Goal: Task Accomplishment & Management: Manage account settings

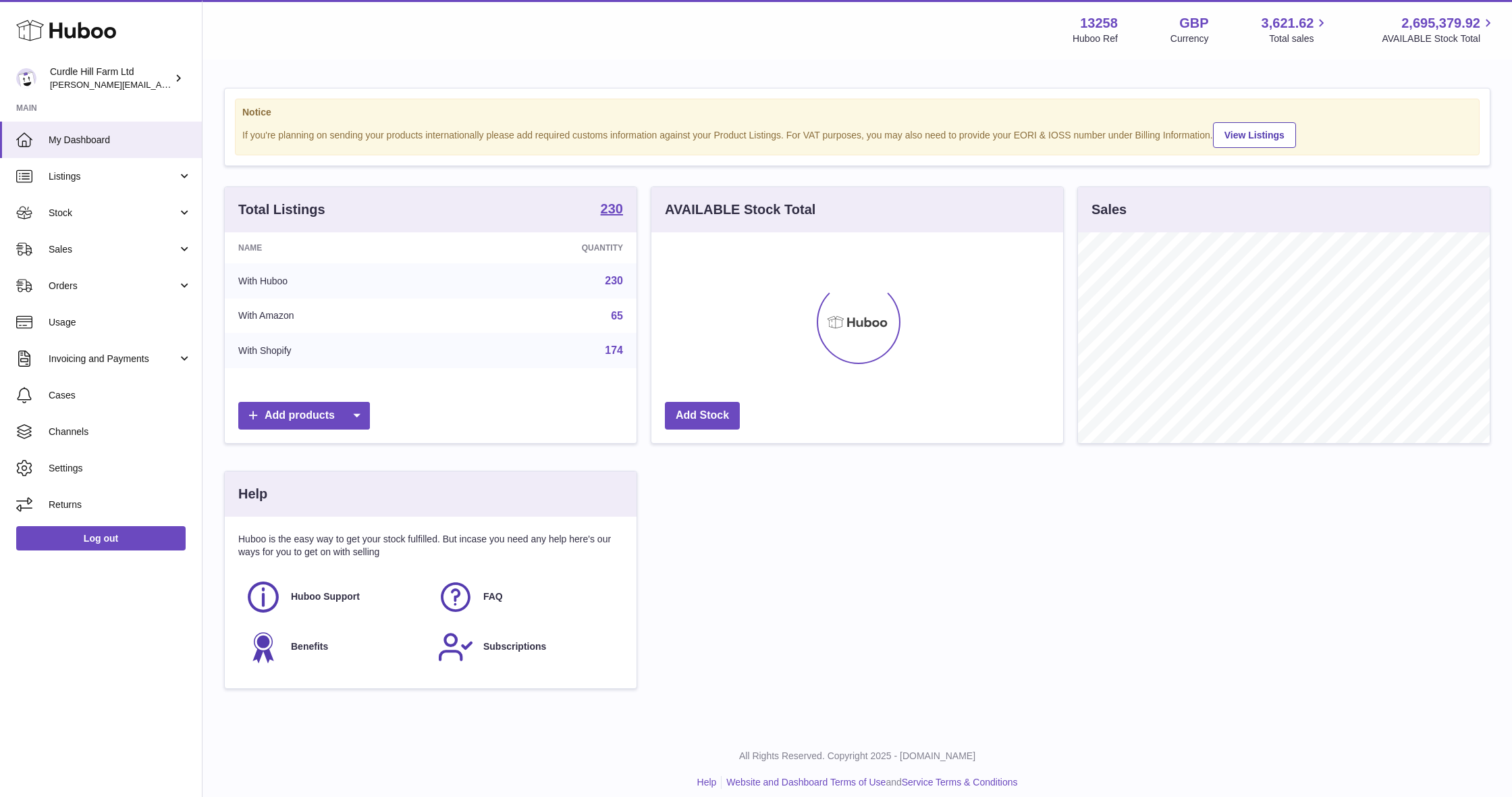
scroll to position [210, 412]
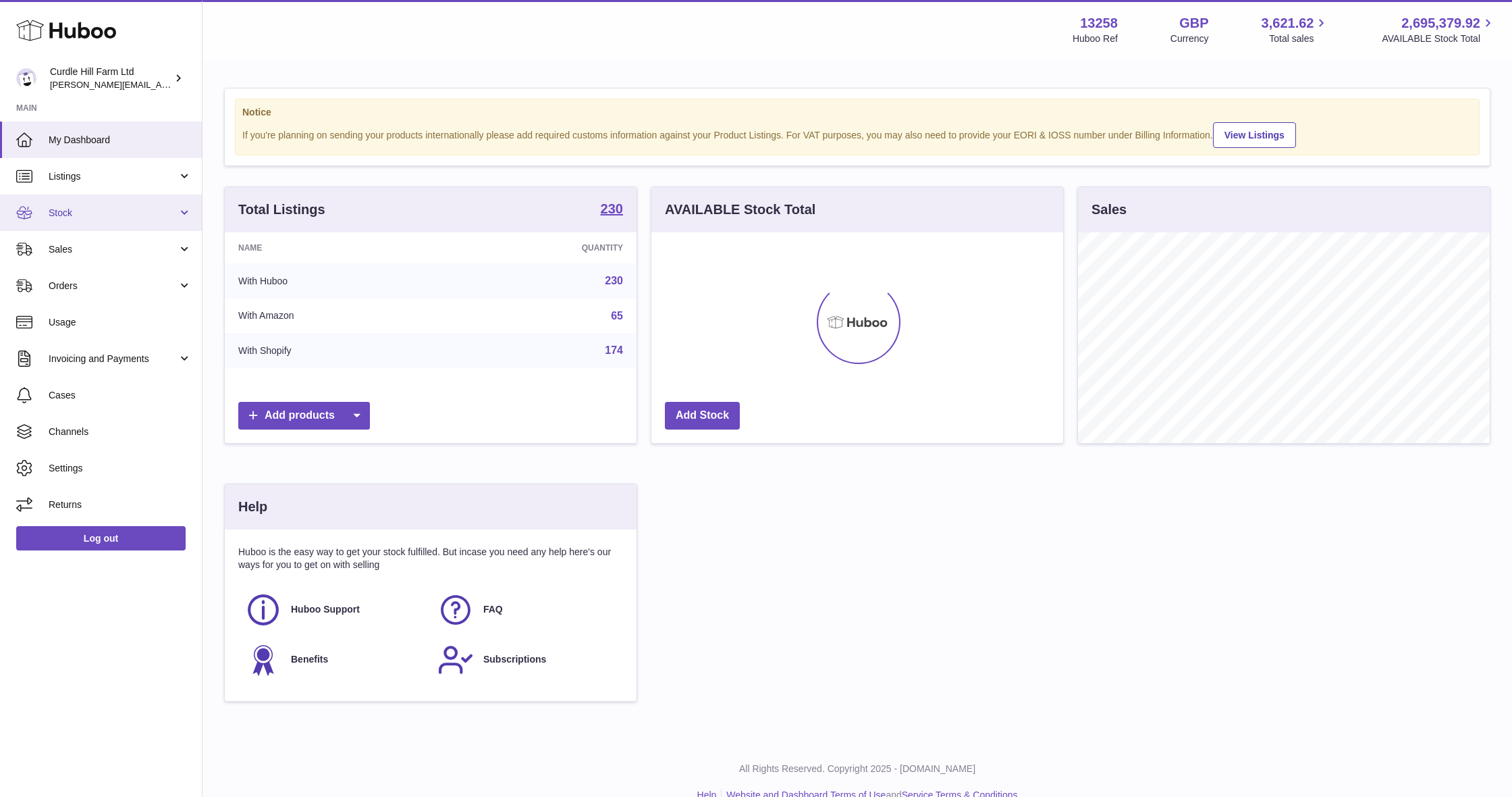
click at [87, 206] on span "Stock" at bounding box center [113, 212] width 129 height 12
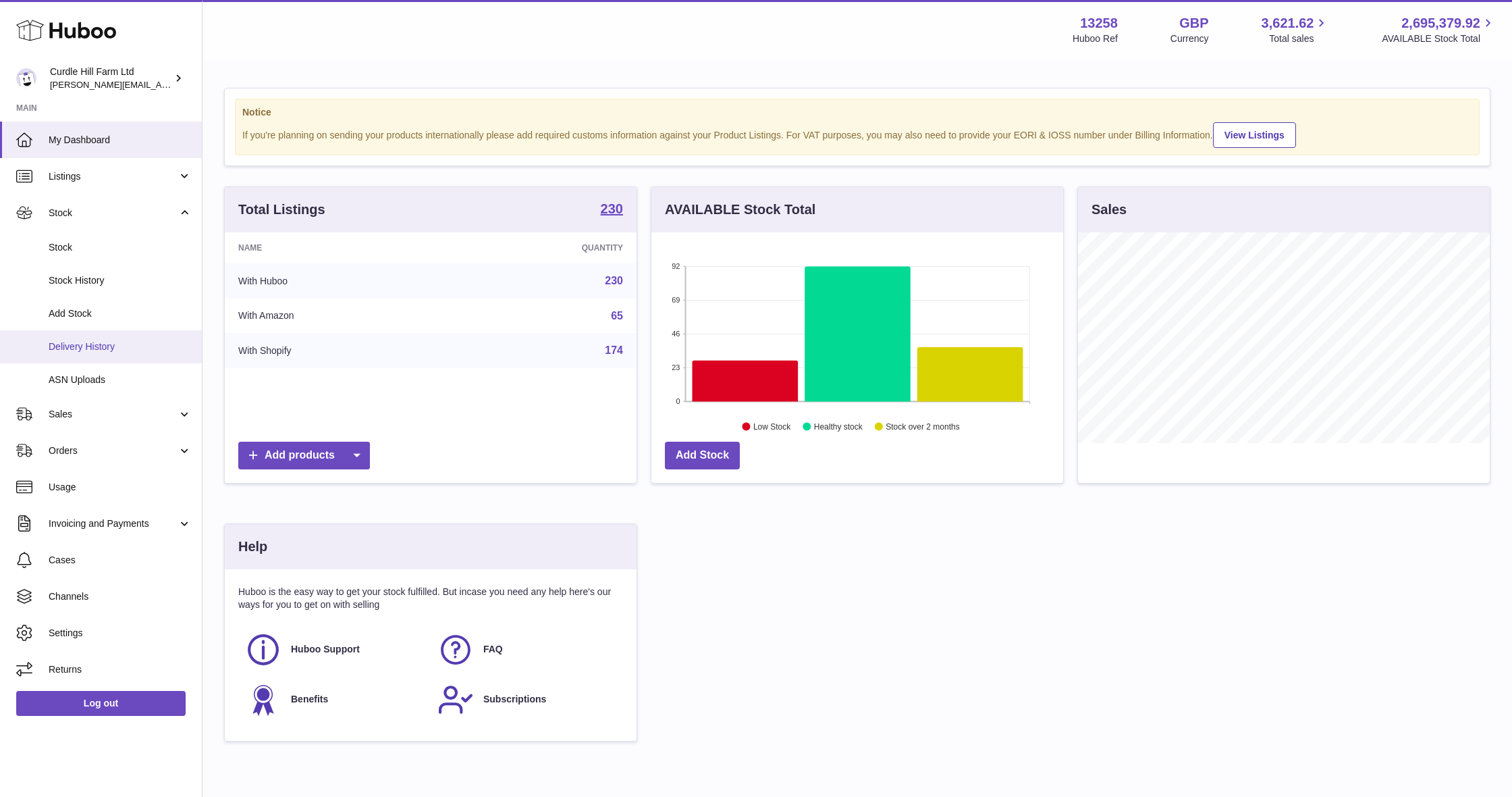
click at [124, 341] on span "Delivery History" at bounding box center [120, 346] width 143 height 12
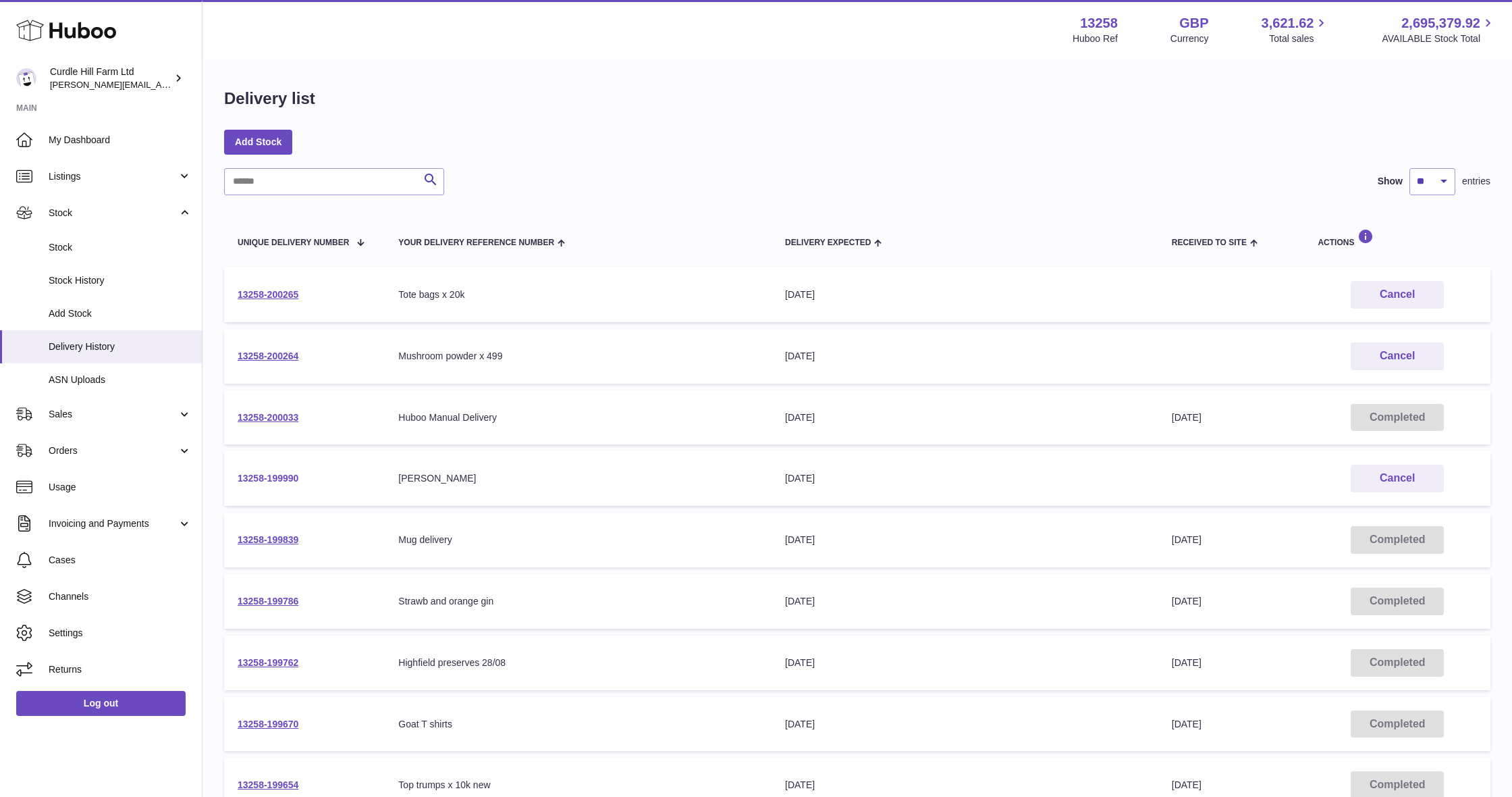
click at [258, 476] on link "13258-199990" at bounding box center [267, 478] width 60 height 11
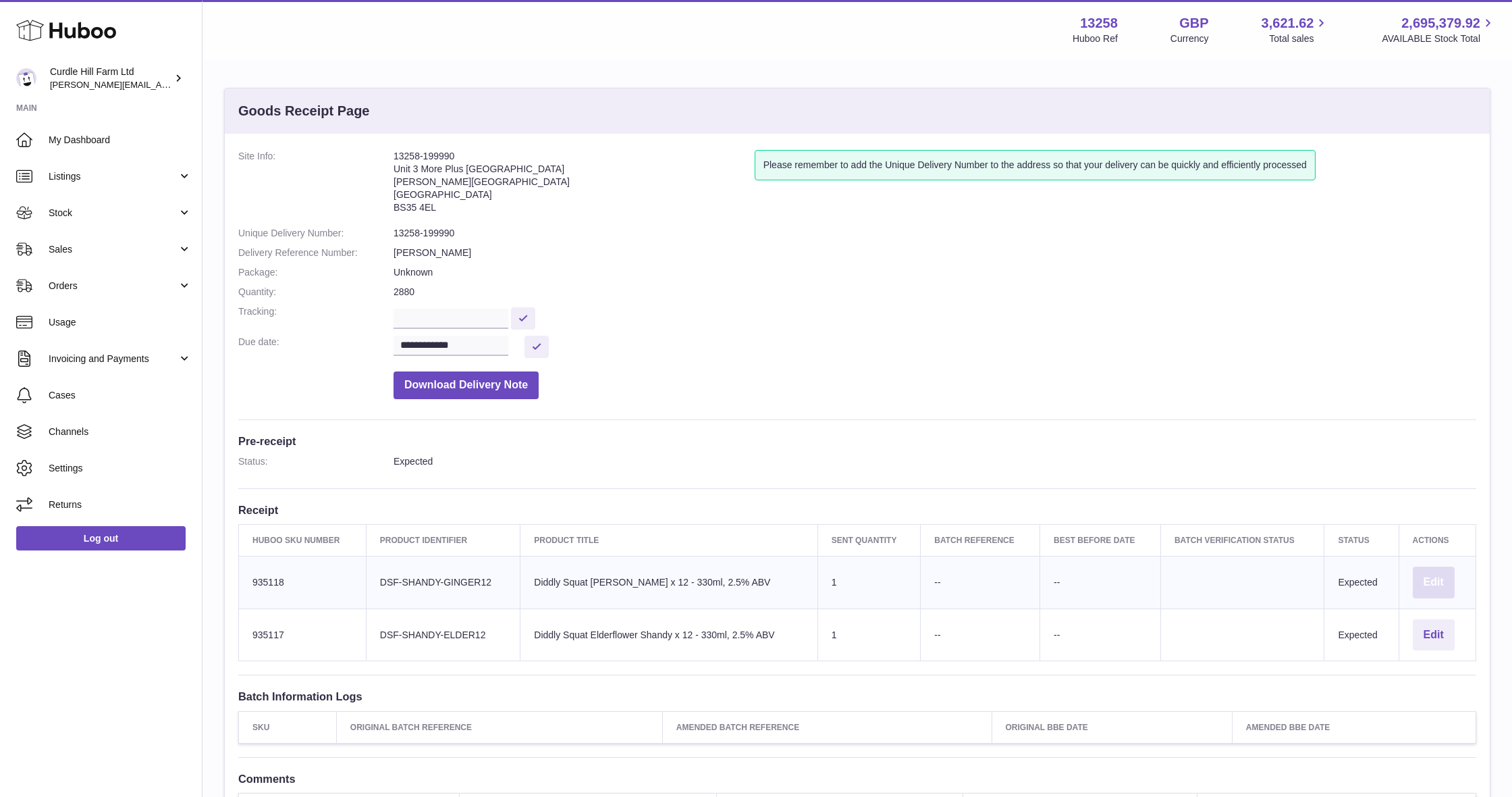
click at [1421, 568] on button "Edit" at bounding box center [1433, 582] width 42 height 31
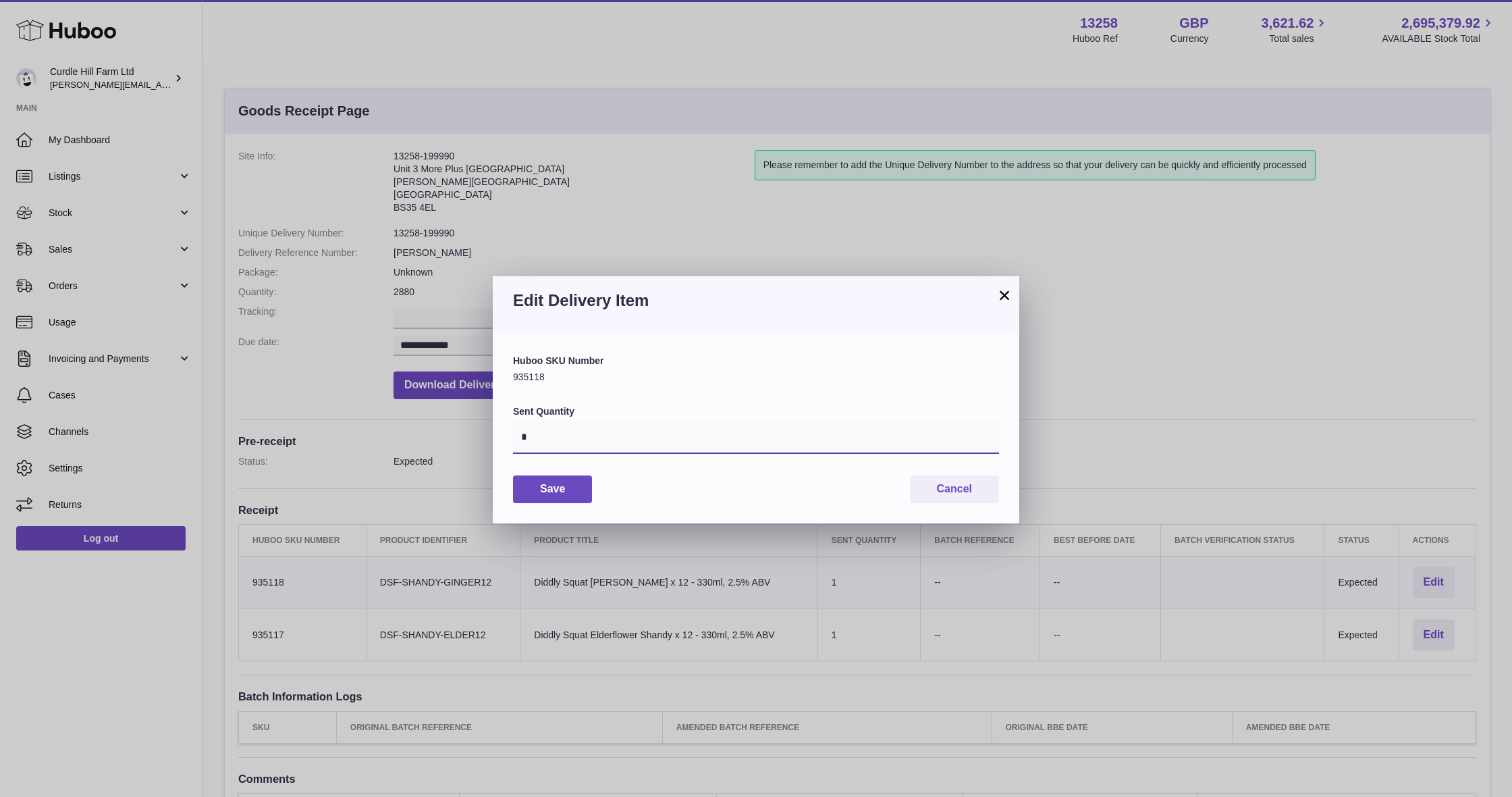
click at [537, 432] on input "*" at bounding box center [756, 437] width 486 height 32
type input "****"
click at [566, 478] on button "Save" at bounding box center [552, 489] width 79 height 27
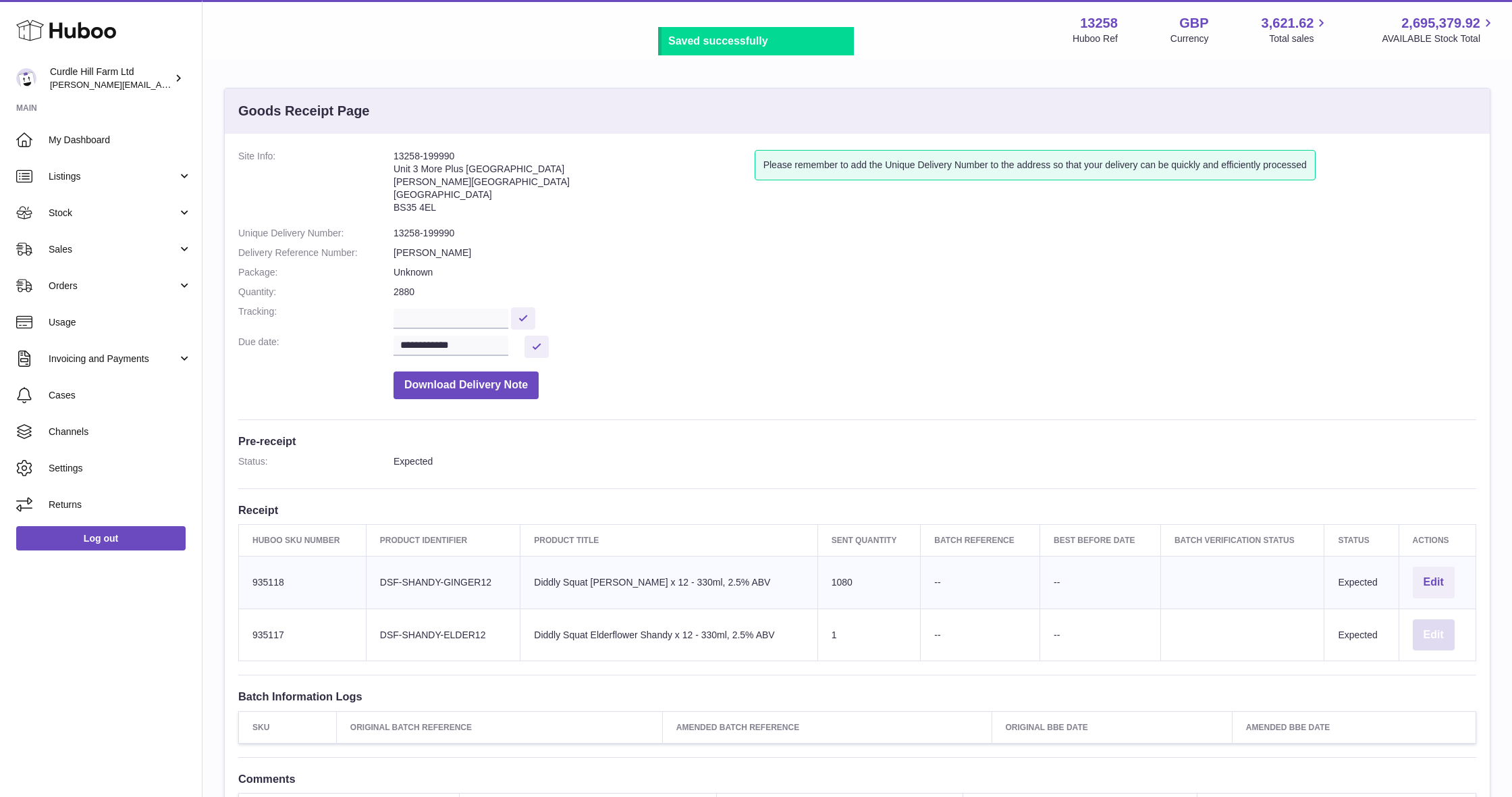
click at [1428, 629] on button "Edit" at bounding box center [1433, 635] width 42 height 31
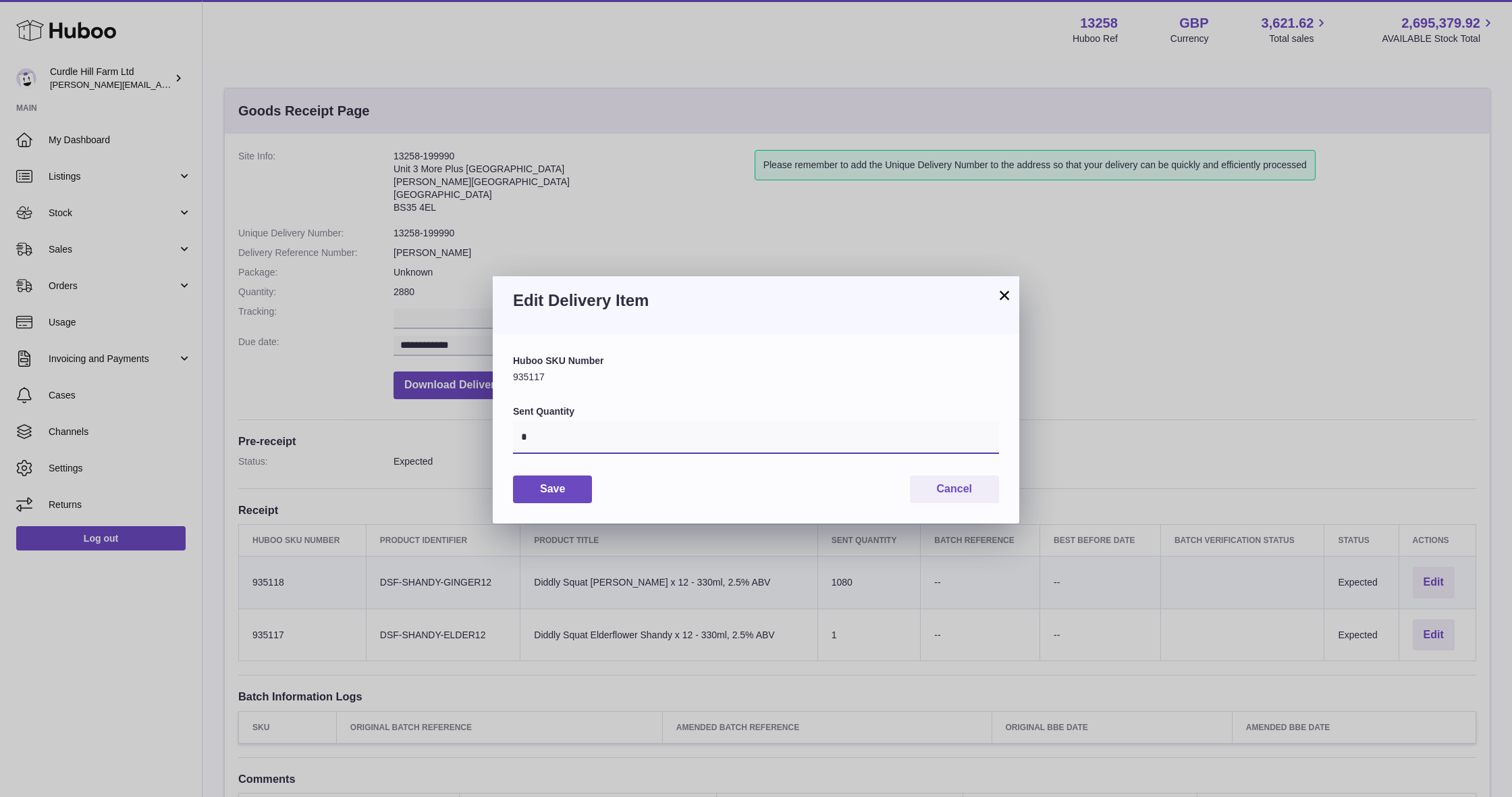
click at [566, 435] on input "*" at bounding box center [756, 437] width 486 height 32
type input "****"
click at [532, 489] on button "Save" at bounding box center [552, 489] width 79 height 27
